Goal: Task Accomplishment & Management: Manage account settings

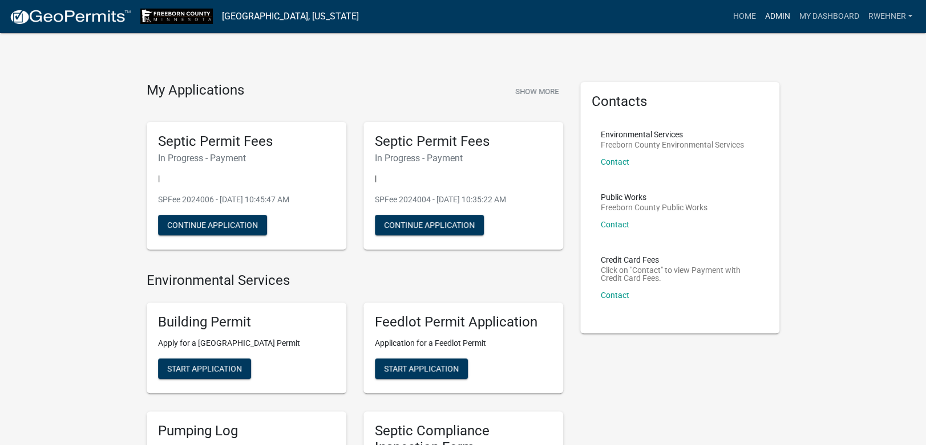
click at [782, 12] on link "Admin" at bounding box center [777, 17] width 34 height 22
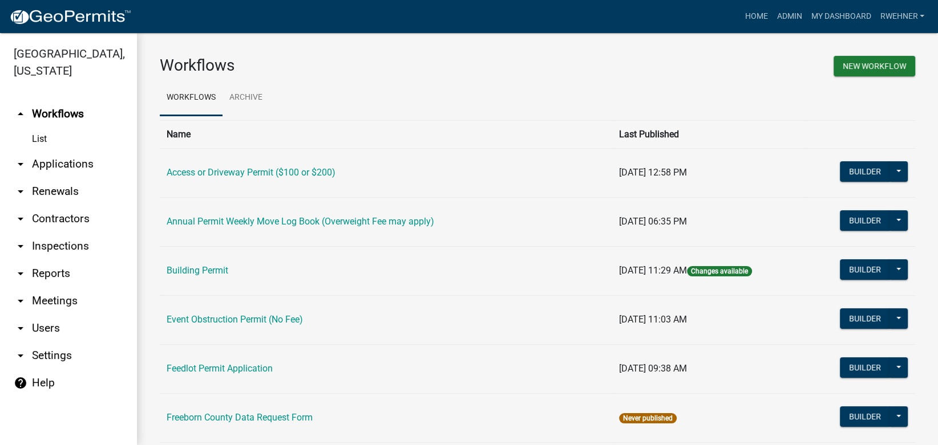
click at [48, 165] on link "arrow_drop_down Applications" at bounding box center [68, 164] width 137 height 27
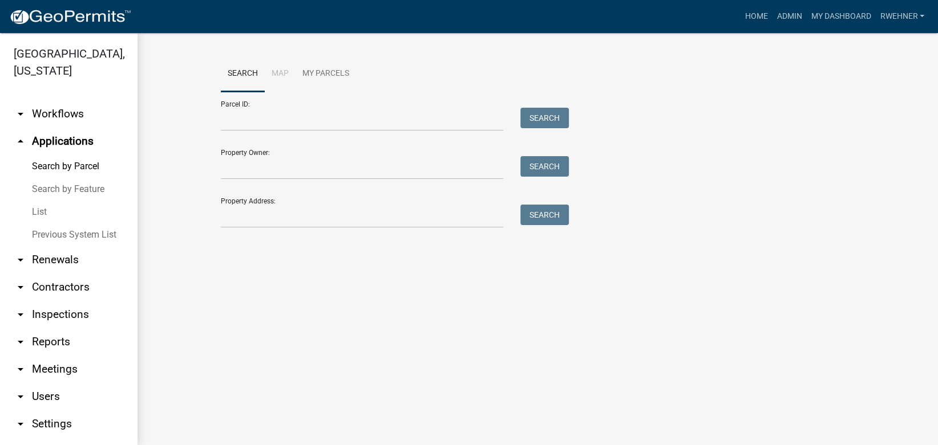
click at [282, 230] on div "Search Map My Parcels Parcel ID: Search Property Owner: Search Property Address…" at bounding box center [537, 147] width 650 height 183
click at [282, 219] on input "Property Address:" at bounding box center [362, 216] width 282 height 23
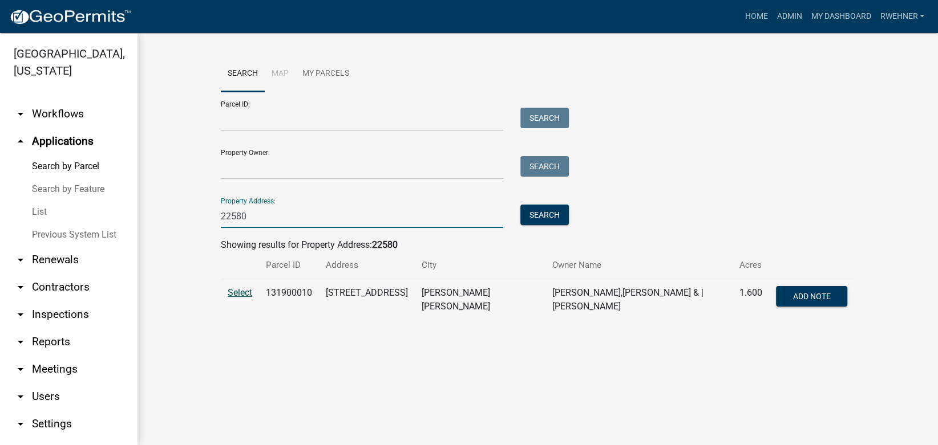
type input "22580"
click at [233, 291] on span "Select" at bounding box center [240, 292] width 25 height 11
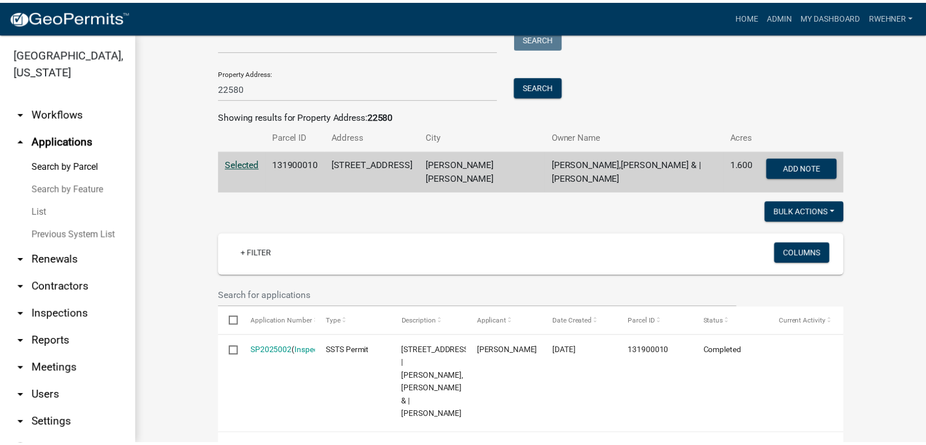
scroll to position [192, 0]
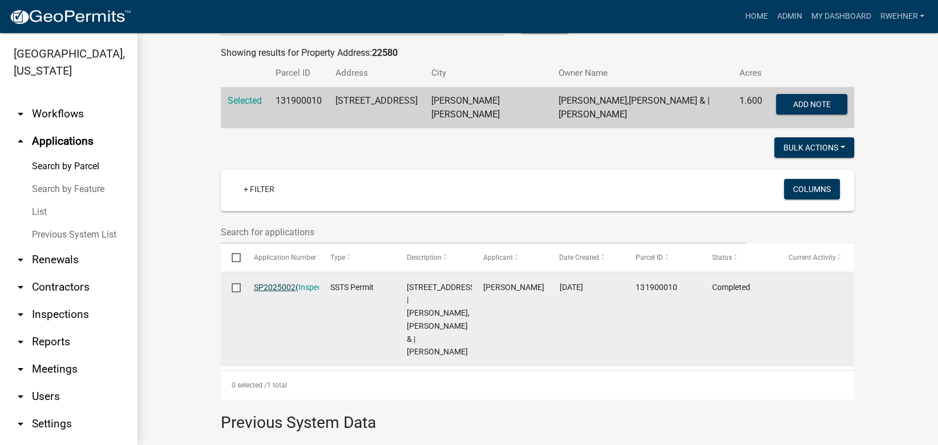
click at [270, 284] on link "SP2025002" at bounding box center [275, 287] width 42 height 9
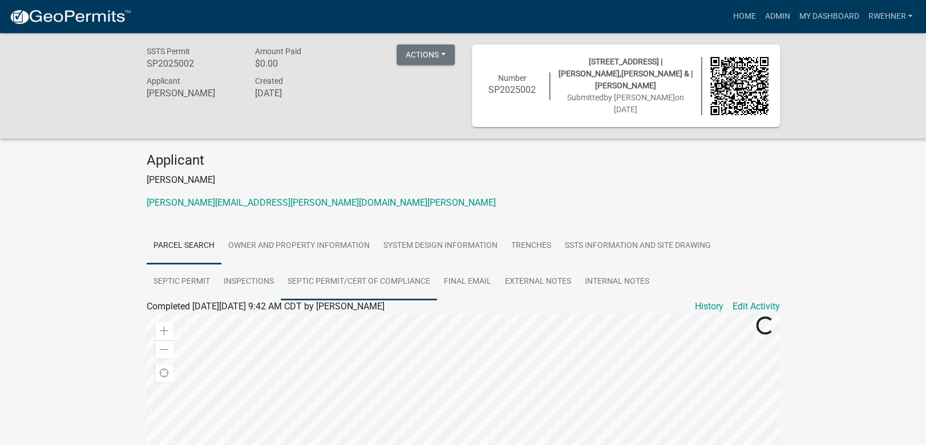
click at [370, 284] on link "Septic Permit/Cert of Compliance" at bounding box center [359, 282] width 156 height 37
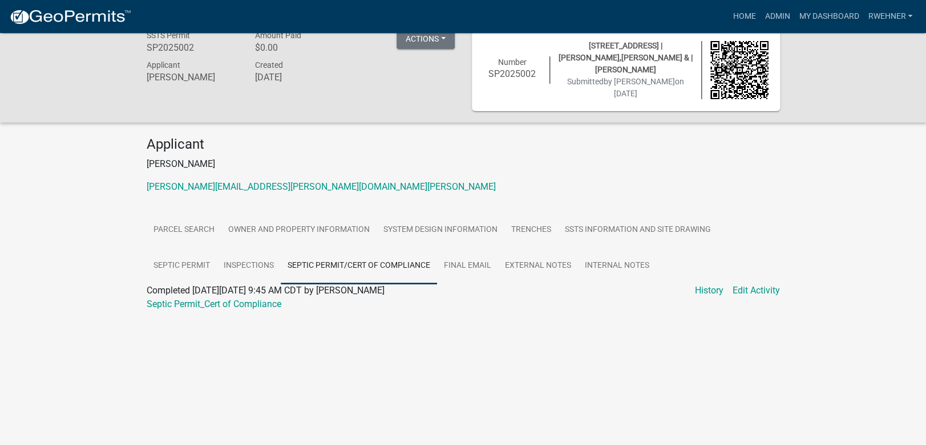
scroll to position [33, 0]
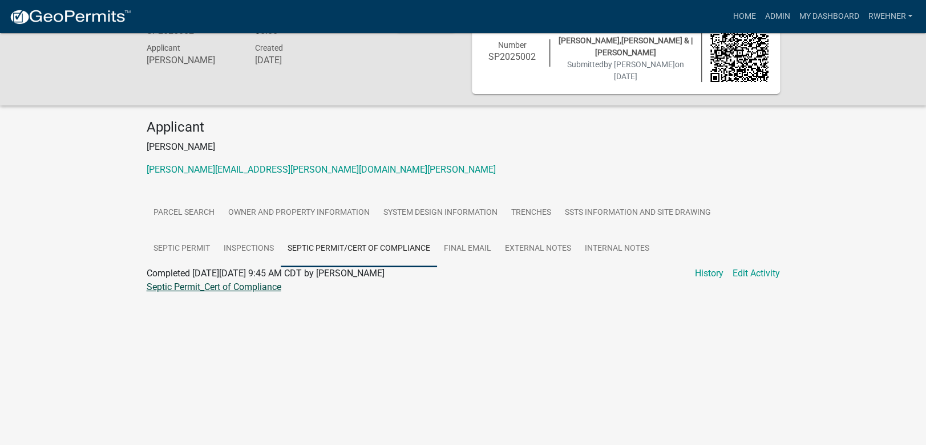
click at [192, 287] on link "Septic Permit_Cert of Compliance" at bounding box center [214, 287] width 135 height 11
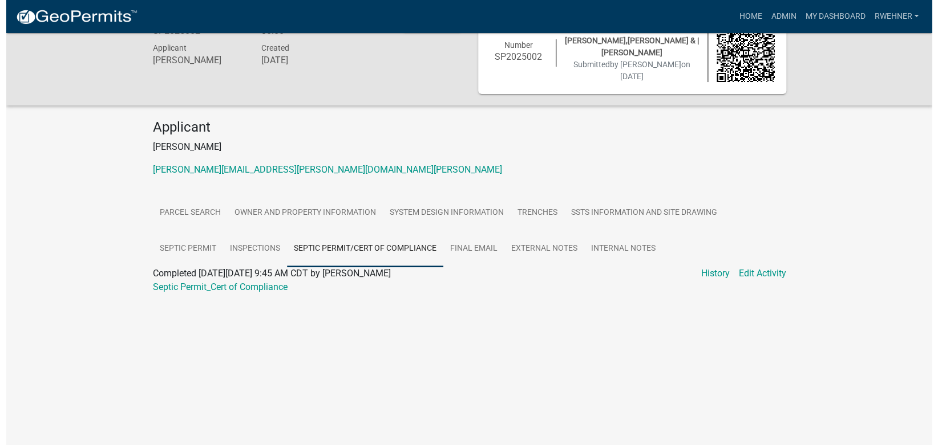
scroll to position [0, 0]
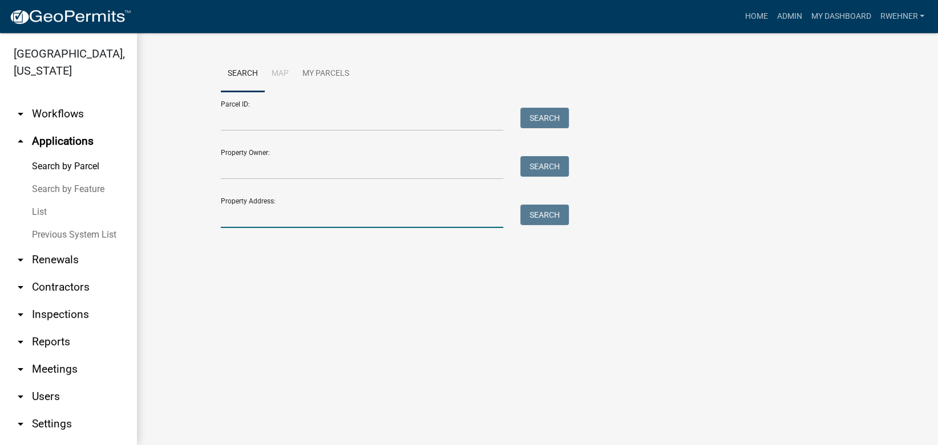
click at [257, 220] on input "Property Address:" at bounding box center [362, 216] width 282 height 23
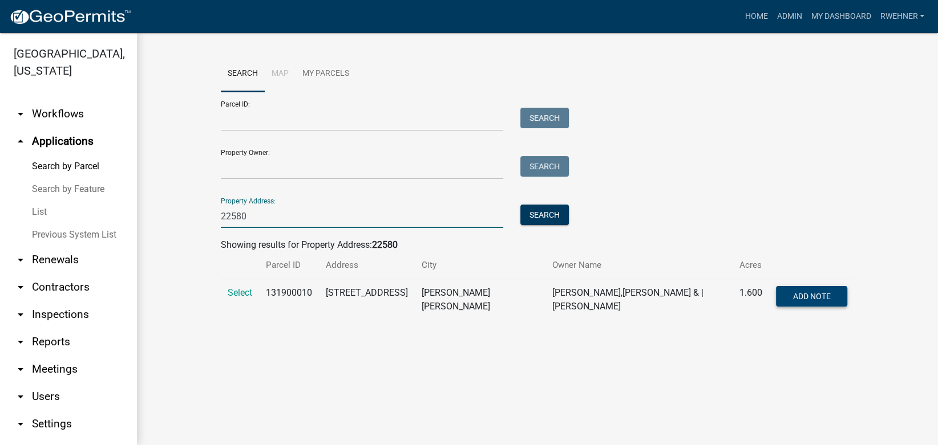
type input "22580"
click at [795, 296] on span "Add Note" at bounding box center [811, 296] width 38 height 9
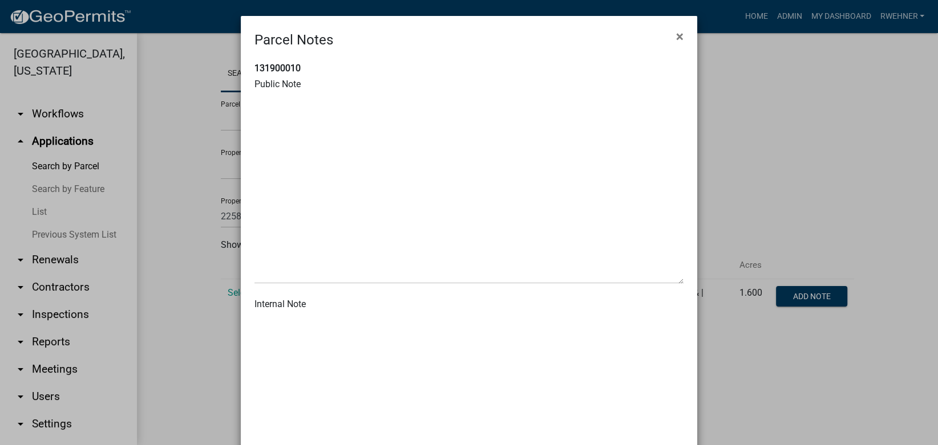
click at [325, 359] on textarea at bounding box center [468, 409] width 429 height 190
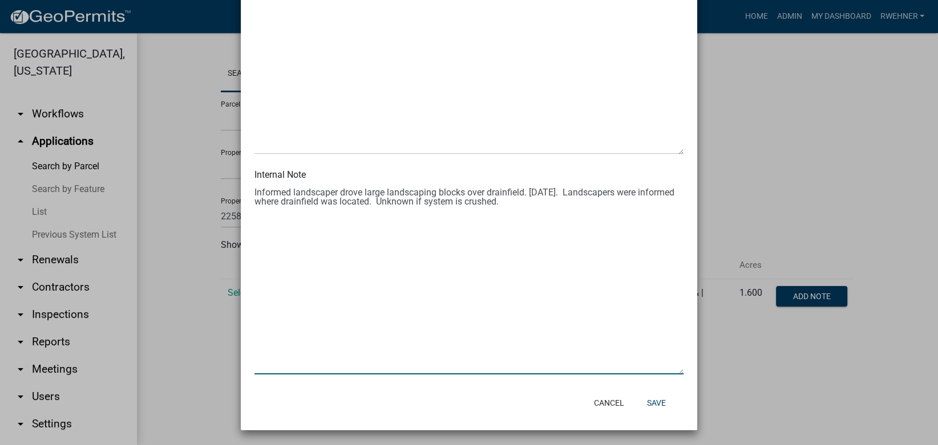
scroll to position [130, 0]
type textarea "Informed landscaper drove large landscaping blocks over drainfield. [DATE]. Lan…"
click at [645, 401] on button "Save" at bounding box center [656, 402] width 37 height 21
